Goal: Transaction & Acquisition: Book appointment/travel/reservation

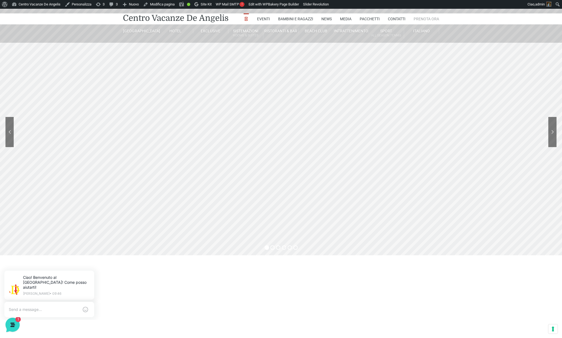
click at [430, 18] on link "Prenota Ora" at bounding box center [426, 18] width 25 height 11
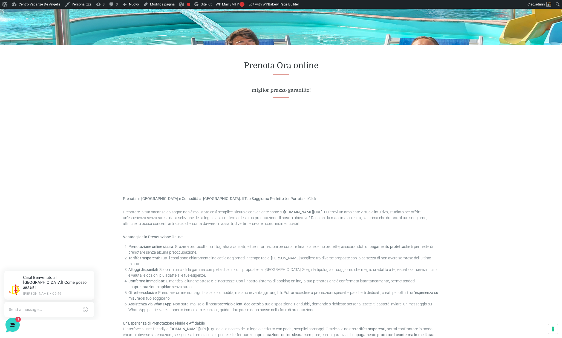
scroll to position [184, 0]
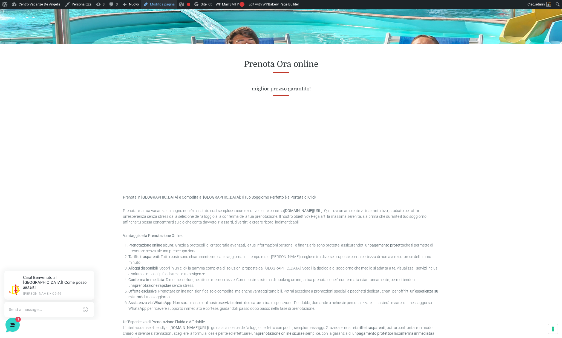
click at [164, 4] on link "Modifica pagina" at bounding box center [159, 4] width 36 height 9
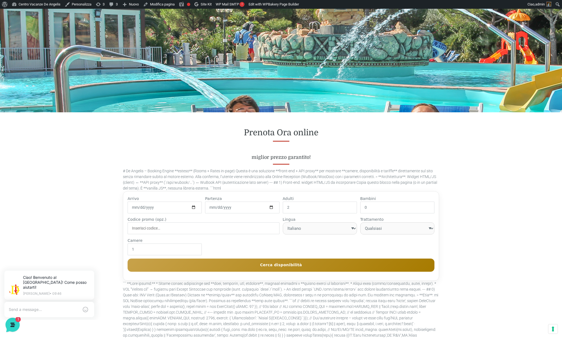
scroll to position [116, 0]
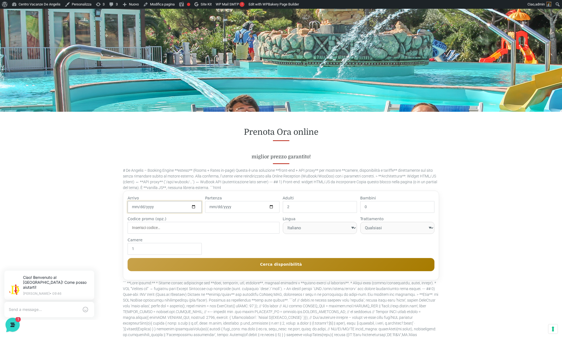
click at [181, 206] on input "2025-10-10" at bounding box center [165, 207] width 74 height 12
click at [175, 207] on input "2025-10-10" at bounding box center [165, 207] width 74 height 12
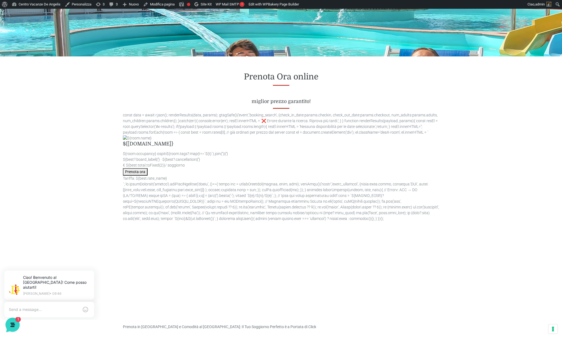
scroll to position [172, 0]
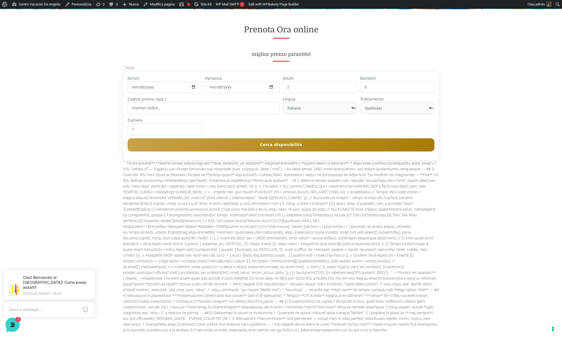
scroll to position [220, 0]
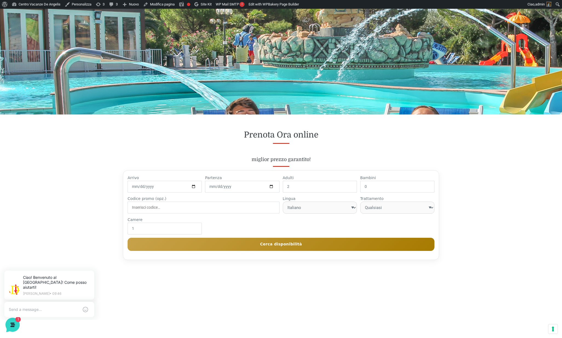
scroll to position [113, 0]
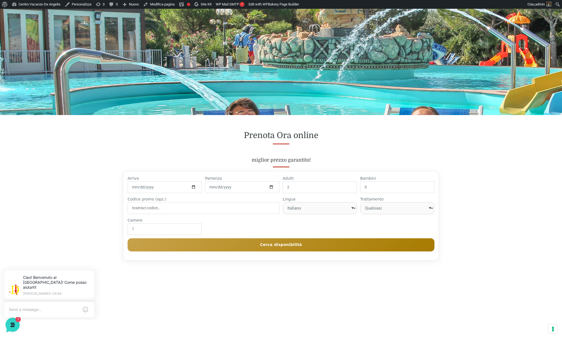
drag, startPoint x: 182, startPoint y: 153, endPoint x: 179, endPoint y: 168, distance: 15.6
click at [182, 153] on div "Prenota Ora online miglior prezzo garantito!" at bounding box center [281, 146] width 316 height 33
click at [172, 188] on input "2025-10-10" at bounding box center [165, 187] width 74 height 12
click at [196, 187] on input "2025-10-10" at bounding box center [165, 187] width 74 height 12
drag, startPoint x: 194, startPoint y: 187, endPoint x: 188, endPoint y: 188, distance: 6.6
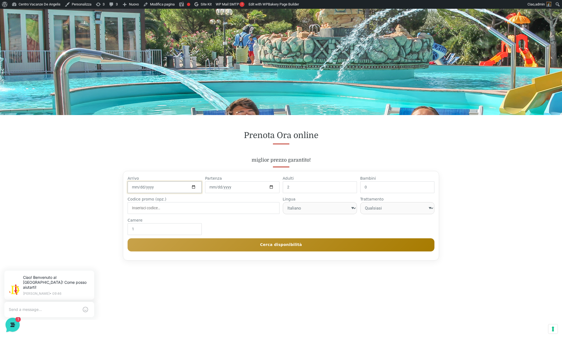
click at [193, 187] on input "2025-10-10" at bounding box center [165, 187] width 74 height 12
type input "2026-07-10"
click at [238, 186] on input "2025-10-10" at bounding box center [242, 187] width 74 height 12
click at [271, 189] on input "2025-10-10" at bounding box center [242, 187] width 74 height 12
type input "2026-07-17"
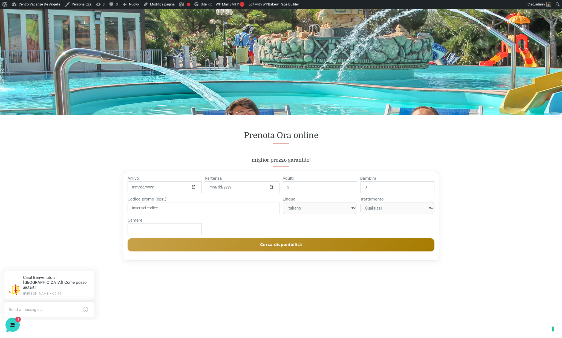
click at [254, 245] on button "Cerca disponibilità" at bounding box center [281, 244] width 307 height 13
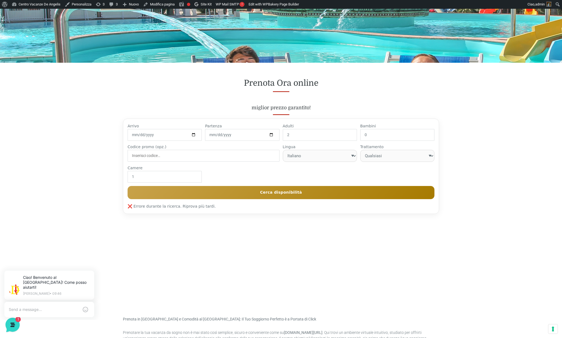
scroll to position [168, 0]
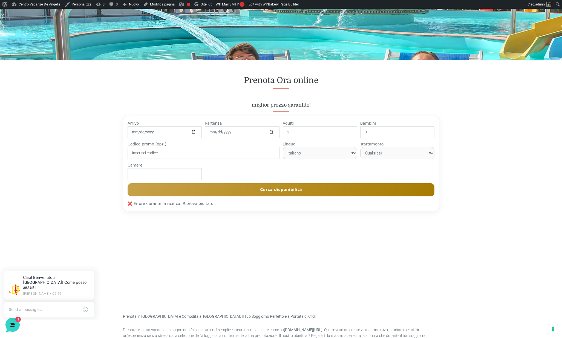
click at [294, 188] on button "Cerca disponibilità" at bounding box center [281, 189] width 307 height 13
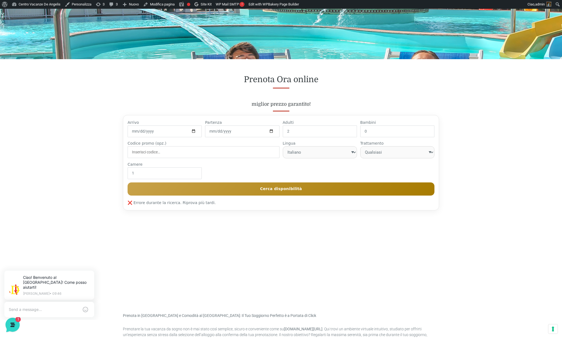
scroll to position [170, 0]
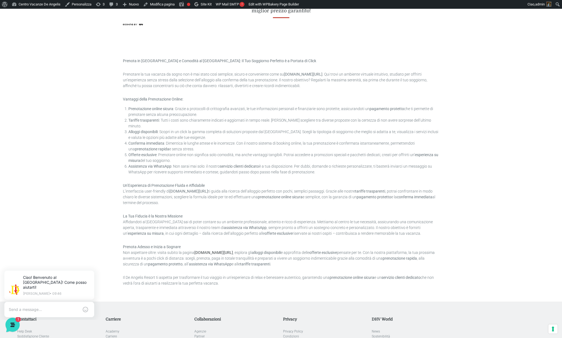
scroll to position [233, 0]
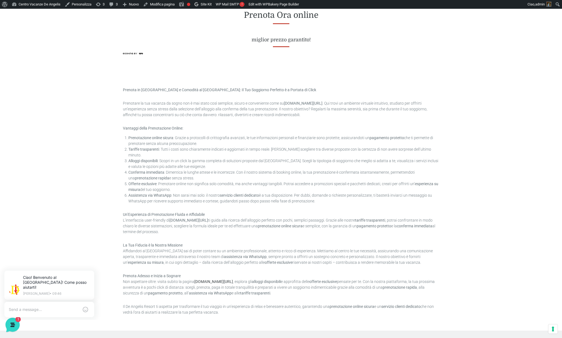
click at [233, 75] on div "Prenota in [GEOGRAPHIC_DATA] e Comodità al [GEOGRAPHIC_DATA]: Il Tuo Soggiorno …" at bounding box center [281, 201] width 324 height 259
click at [138, 54] on img at bounding box center [133, 53] width 20 height 1
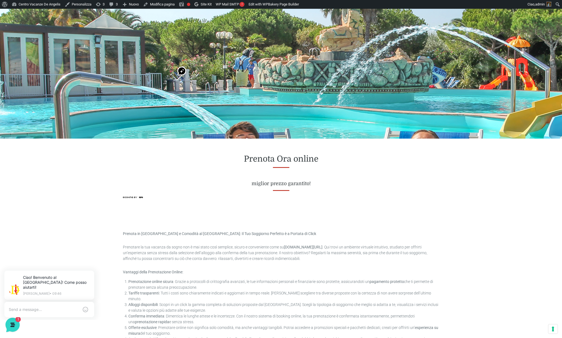
scroll to position [0, 0]
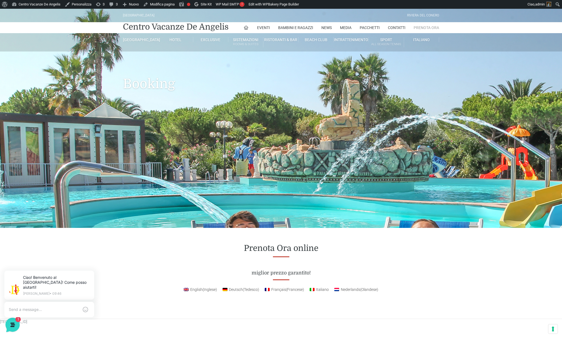
click at [425, 29] on link "Prenota Ora" at bounding box center [426, 27] width 25 height 11
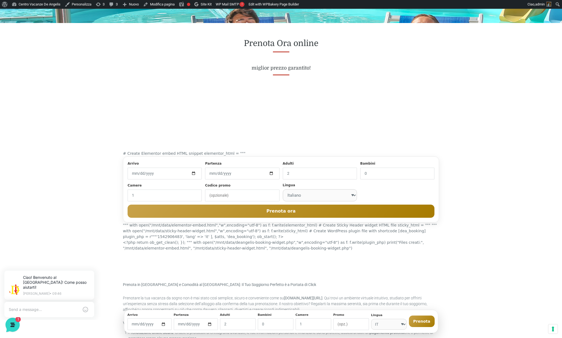
scroll to position [206, 0]
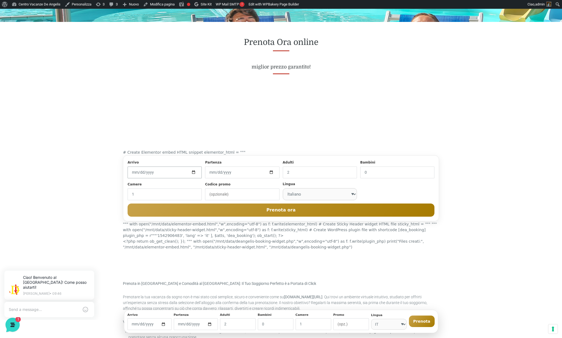
click at [173, 173] on input "[DATE]" at bounding box center [165, 172] width 74 height 12
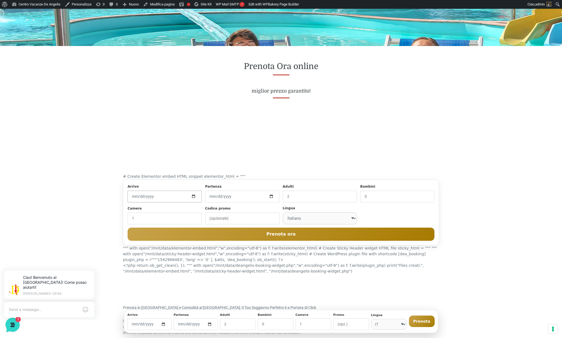
scroll to position [183, 0]
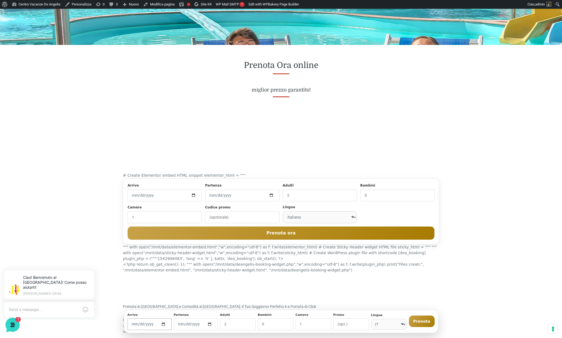
click at [164, 323] on input "date" at bounding box center [149, 324] width 44 height 12
drag, startPoint x: 428, startPoint y: 309, endPoint x: 425, endPoint y: 312, distance: 4.3
click at [427, 310] on div "Prenota Ora online miglior prezzo garantito! # Create Elementor embed HTML snip…" at bounding box center [281, 296] width 316 height 502
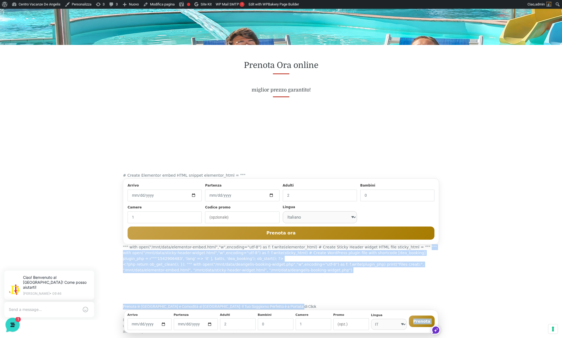
click at [424, 321] on button "Prenota" at bounding box center [422, 320] width 26 height 11
click at [422, 322] on button "Prenota" at bounding box center [422, 320] width 26 height 11
click at [484, 302] on div "Prenota Ora online miglior prezzo garantito! # Create Elementor embed HTML snip…" at bounding box center [281, 296] width 562 height 502
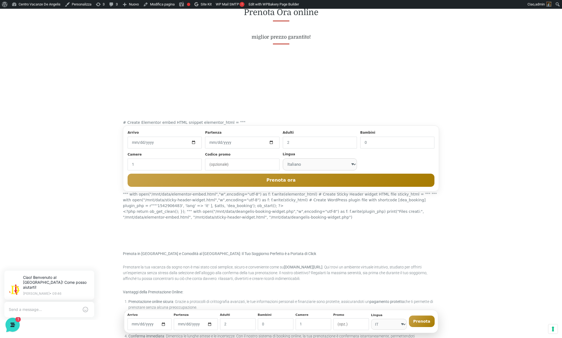
scroll to position [235, 0]
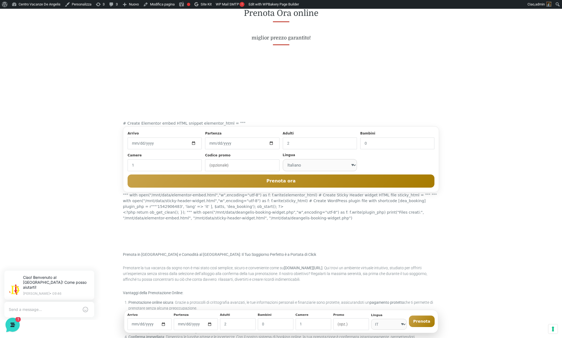
drag, startPoint x: 420, startPoint y: 323, endPoint x: 413, endPoint y: 324, distance: 7.2
click at [420, 323] on button "Prenota" at bounding box center [422, 320] width 26 height 11
click at [158, 313] on div "Arrivo" at bounding box center [149, 315] width 44 height 5
click at [241, 324] on input "2" at bounding box center [238, 324] width 36 height 12
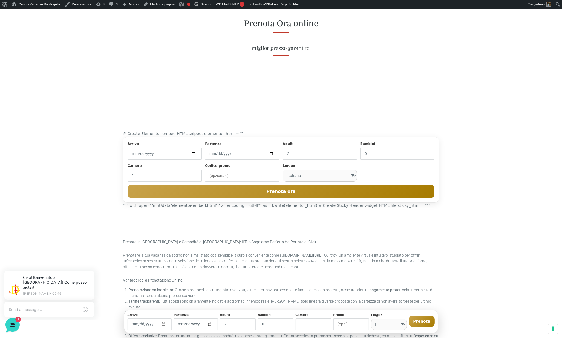
scroll to position [236, 0]
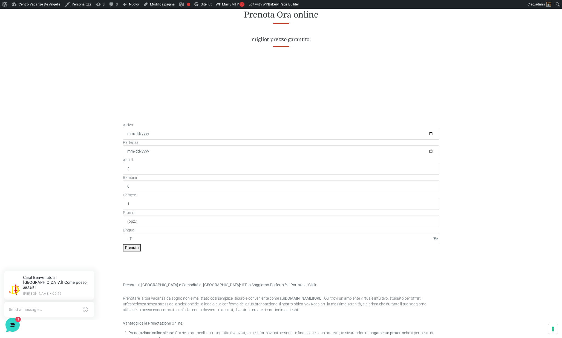
scroll to position [235, 0]
click at [211, 130] on input "[DATE]" at bounding box center [281, 132] width 316 height 12
click at [431, 133] on input "[DATE]" at bounding box center [281, 132] width 316 height 12
drag, startPoint x: 486, startPoint y: 114, endPoint x: 346, endPoint y: 153, distance: 145.8
click at [481, 116] on div "Prenota Ora online miglior prezzo garantito! Arrivo 2025-10-10 Partenza 2025-10…" at bounding box center [281, 257] width 562 height 531
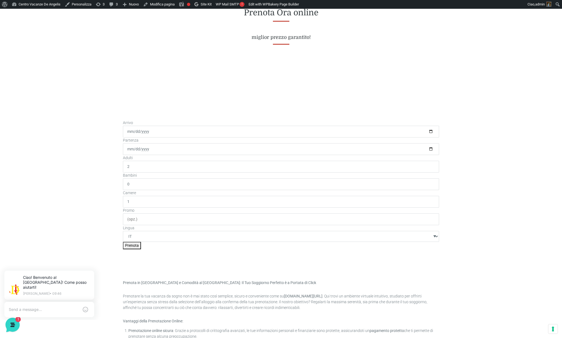
click at [131, 246] on button "Prenota" at bounding box center [132, 245] width 18 height 7
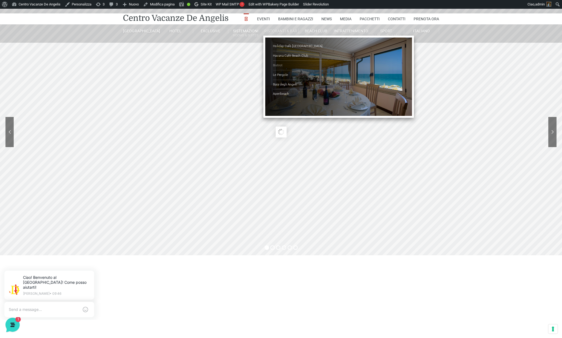
click at [277, 65] on link "Bistrot" at bounding box center [300, 66] width 55 height 10
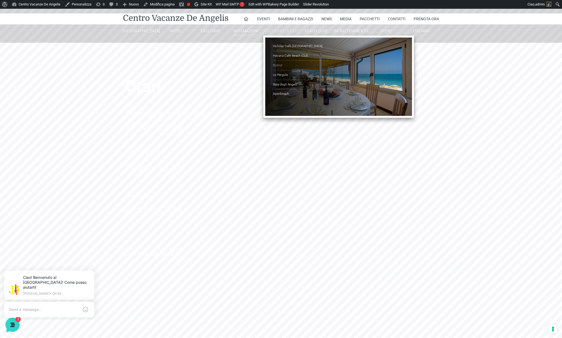
click at [279, 65] on link "Bistrot" at bounding box center [300, 66] width 55 height 10
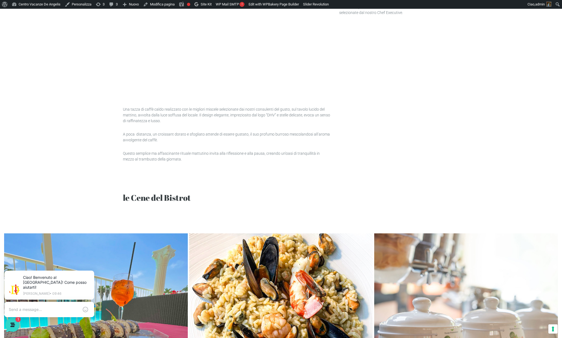
scroll to position [432, 0]
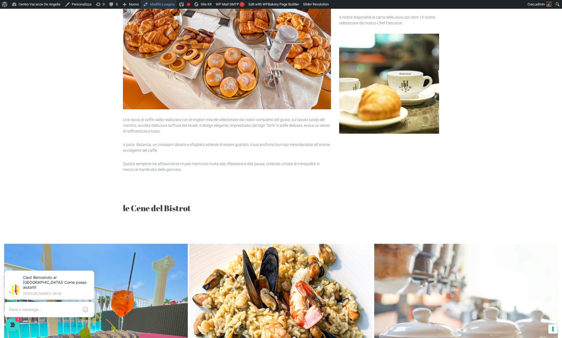
click at [170, 4] on link "Modifica pagina" at bounding box center [159, 4] width 36 height 9
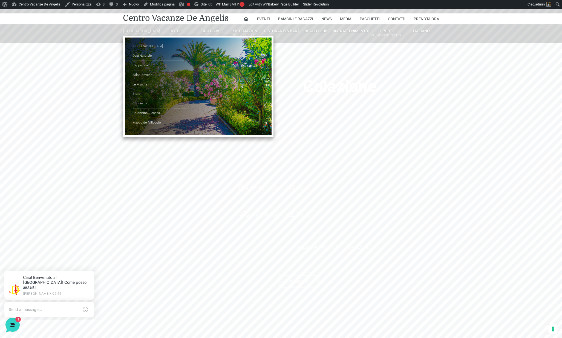
click at [147, 49] on link "[GEOGRAPHIC_DATA]" at bounding box center [160, 47] width 55 height 10
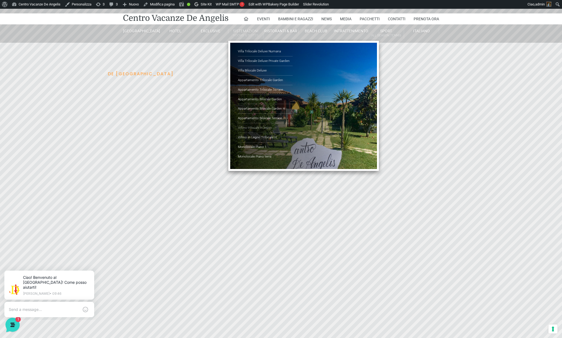
click at [257, 126] on link "Villino trilocale in legno" at bounding box center [265, 128] width 55 height 10
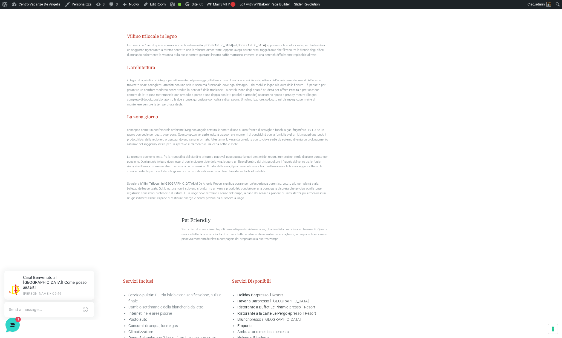
scroll to position [698, 0]
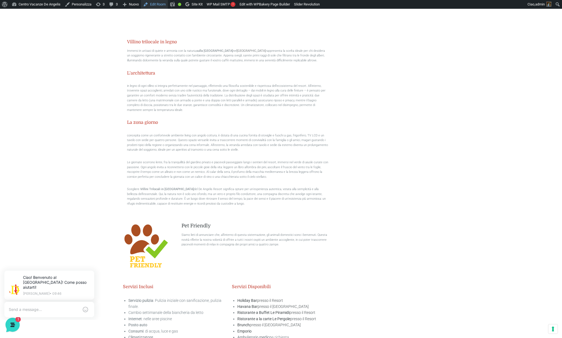
click at [162, 3] on link "Edit Room" at bounding box center [154, 4] width 27 height 9
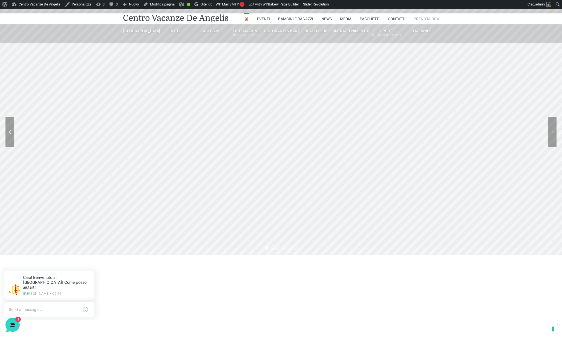
click at [423, 20] on link "Prenota Ora" at bounding box center [426, 18] width 25 height 11
click at [427, 18] on link "Prenota Ora" at bounding box center [426, 18] width 25 height 11
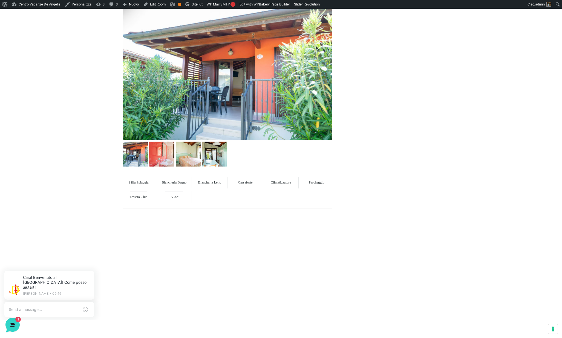
scroll to position [373, 0]
click at [160, 5] on link "Edit Room" at bounding box center [154, 4] width 27 height 9
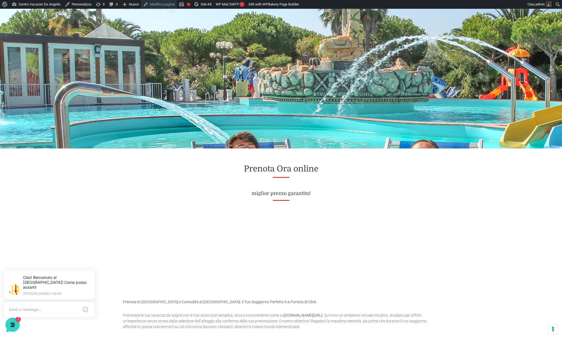
click at [169, 7] on link "Modifica pagina" at bounding box center [159, 4] width 36 height 9
